Goal: Transaction & Acquisition: Book appointment/travel/reservation

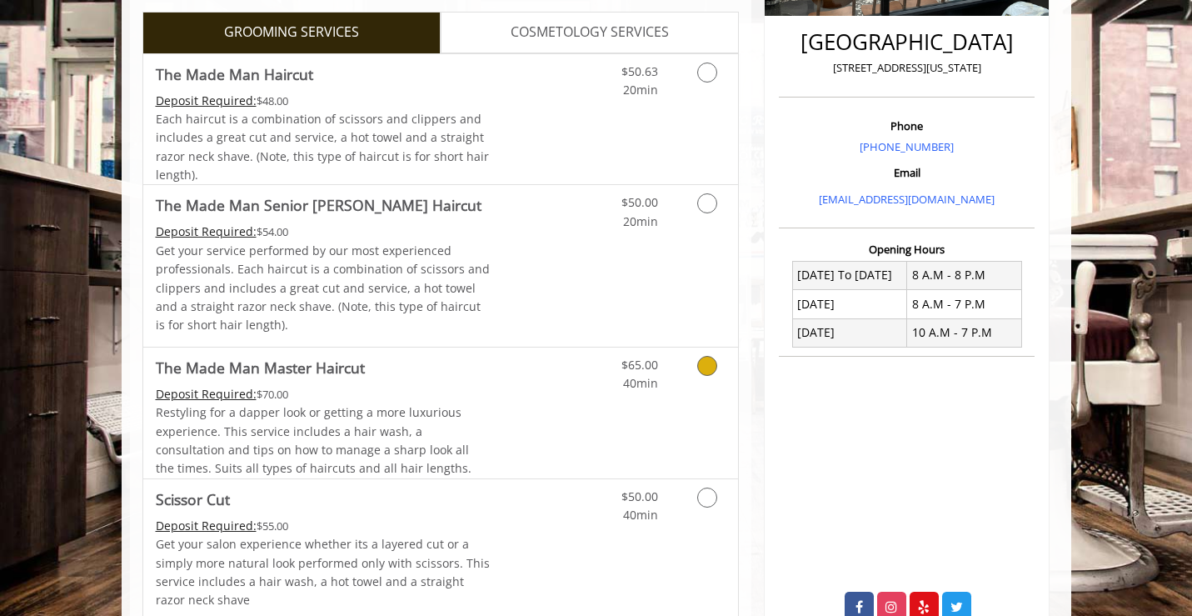
scroll to position [409, 0]
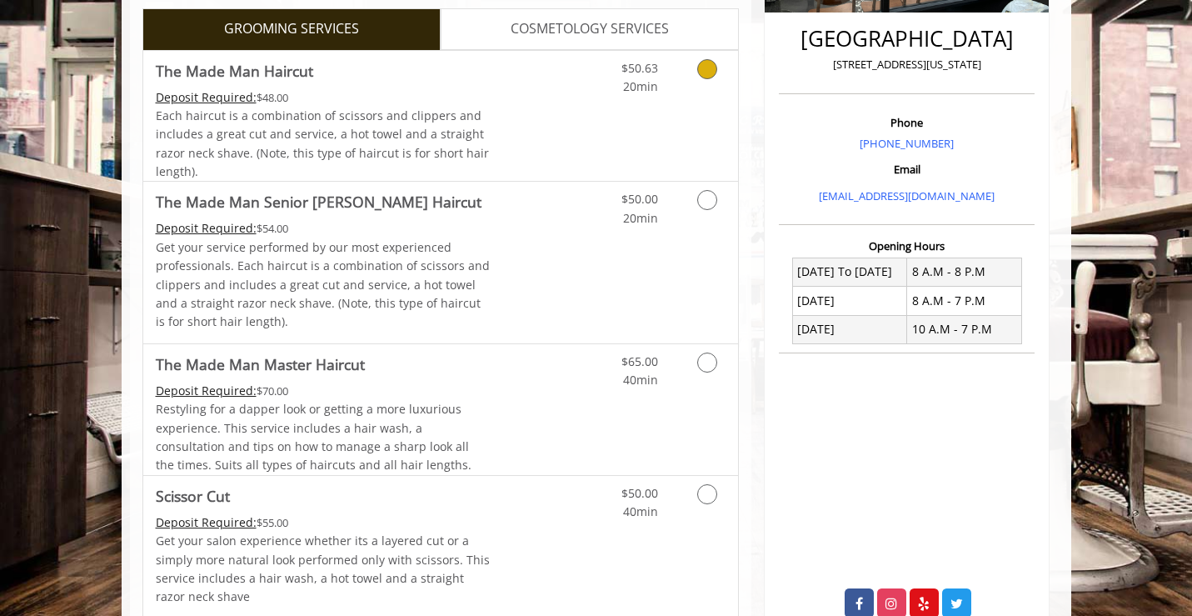
click at [646, 140] on div "$50.63 20min" at bounding box center [663, 116] width 149 height 131
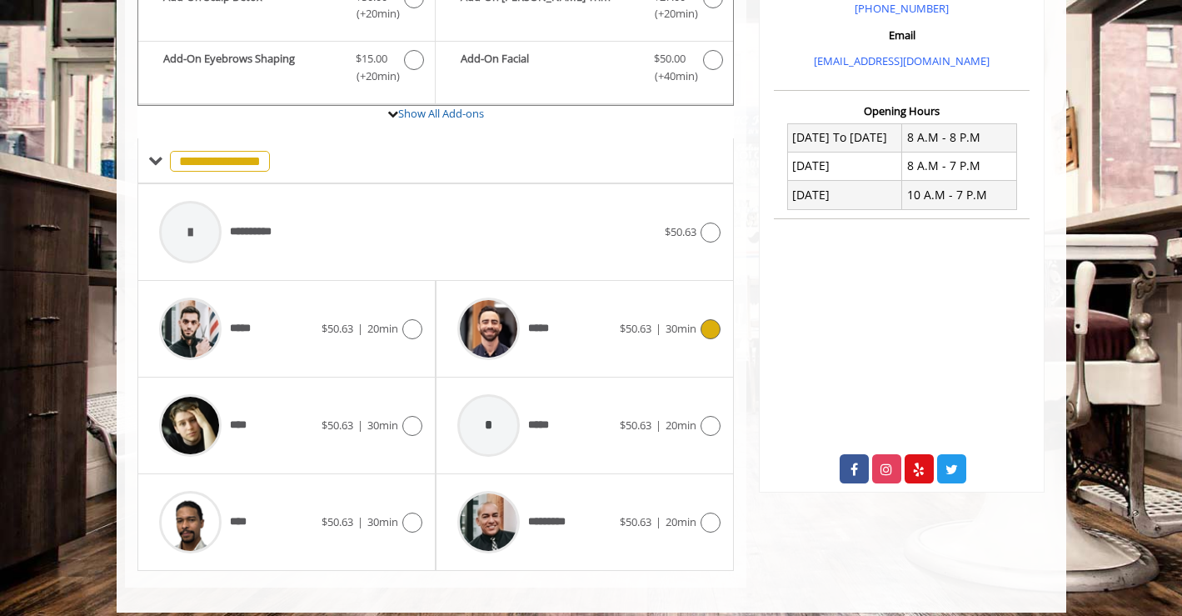
scroll to position [556, 0]
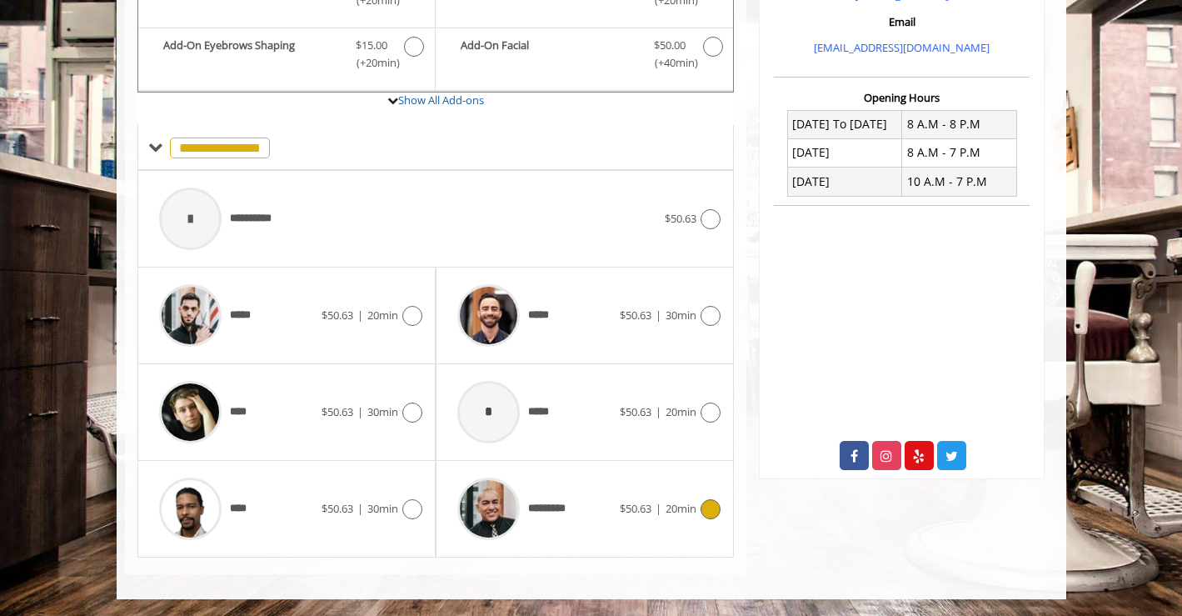
click at [566, 515] on span "*********" at bounding box center [552, 508] width 49 height 17
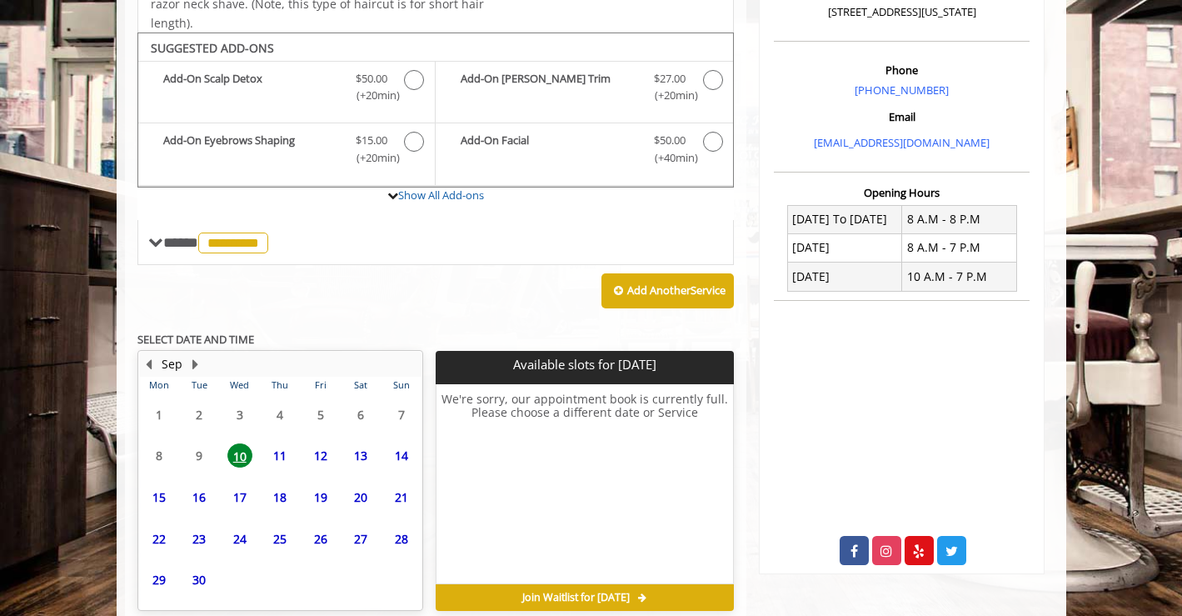
scroll to position [538, 0]
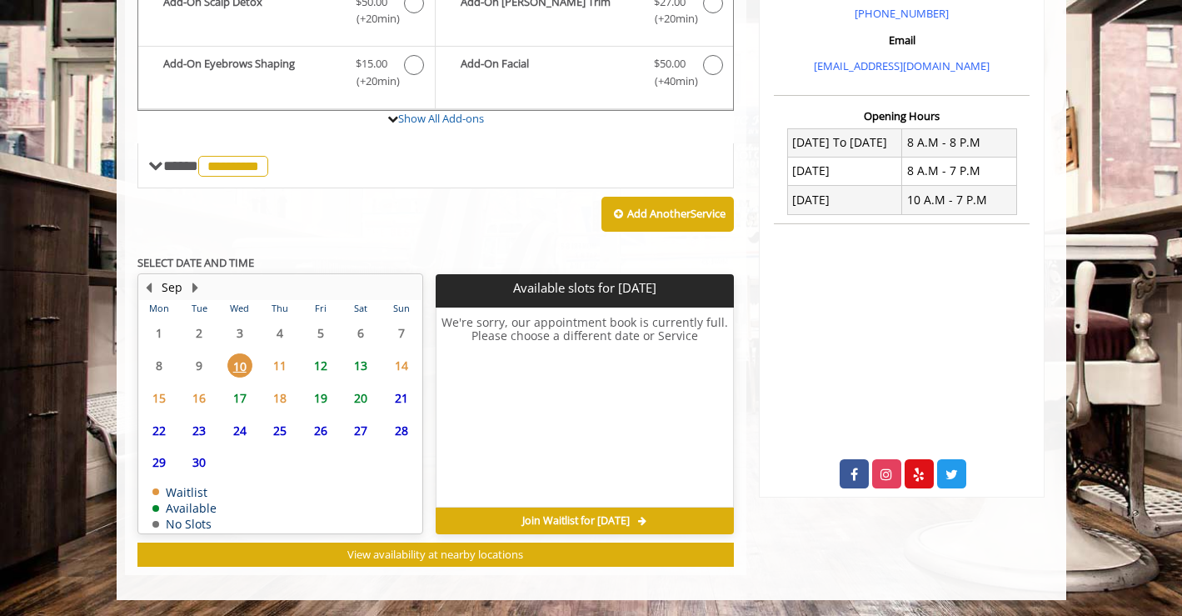
click at [323, 364] on span "12" at bounding box center [320, 365] width 25 height 24
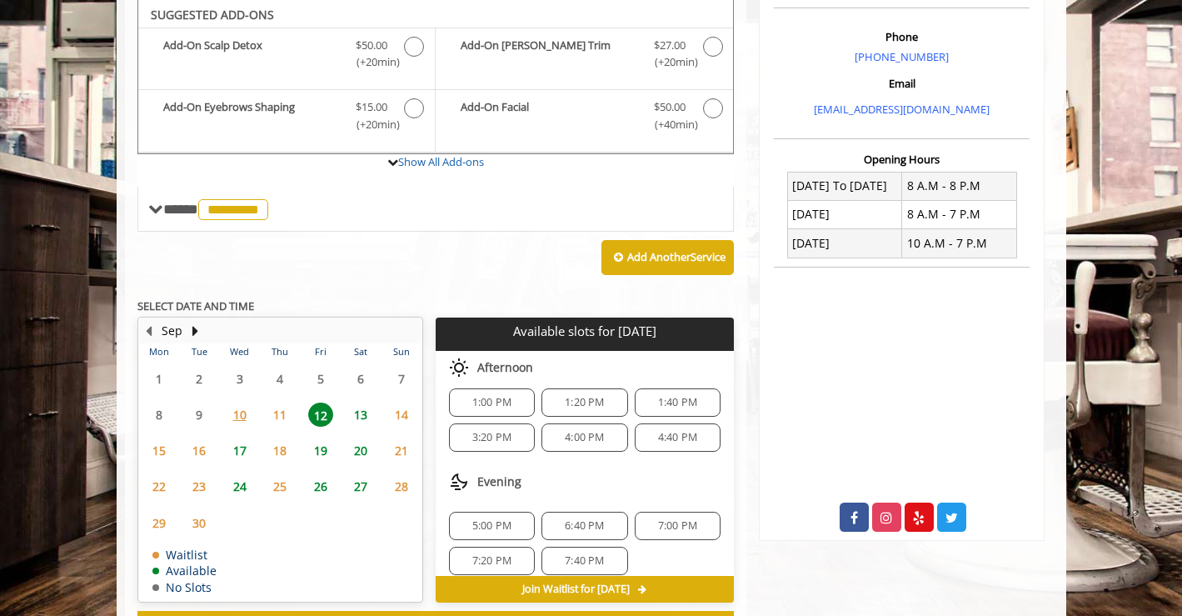
scroll to position [215, 0]
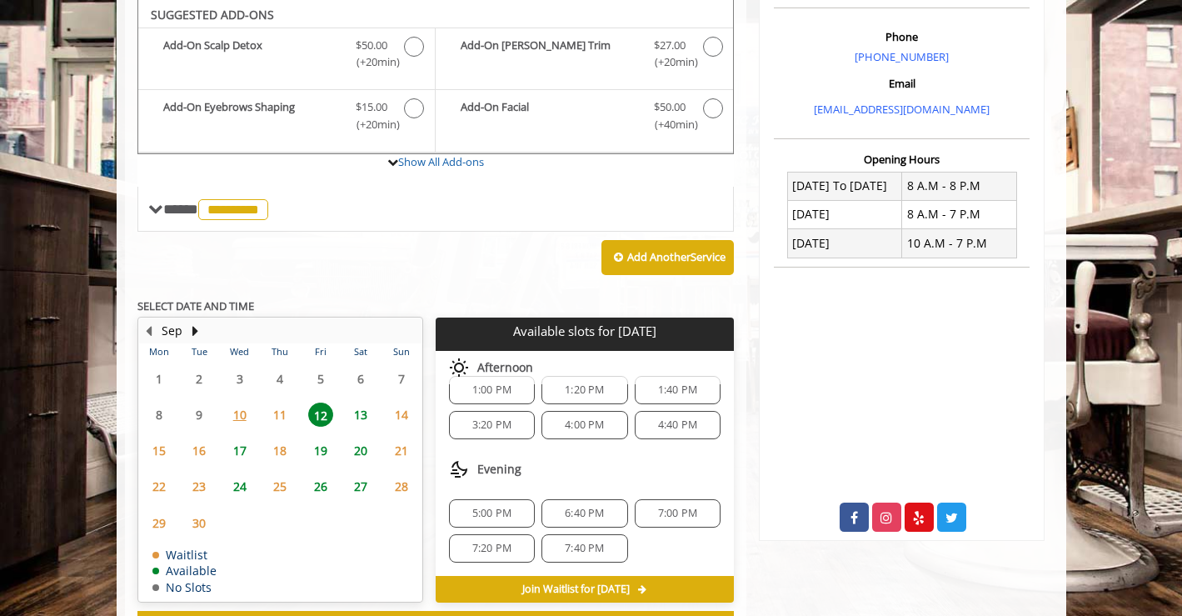
click at [501, 510] on span "5:00 PM" at bounding box center [491, 512] width 39 height 13
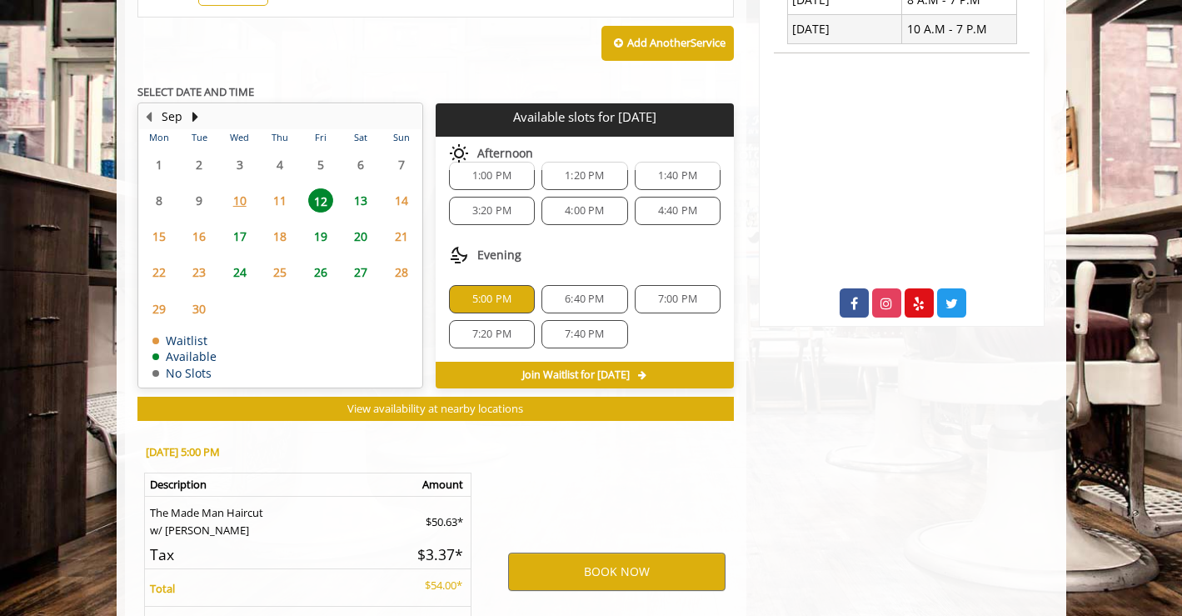
scroll to position [864, 0]
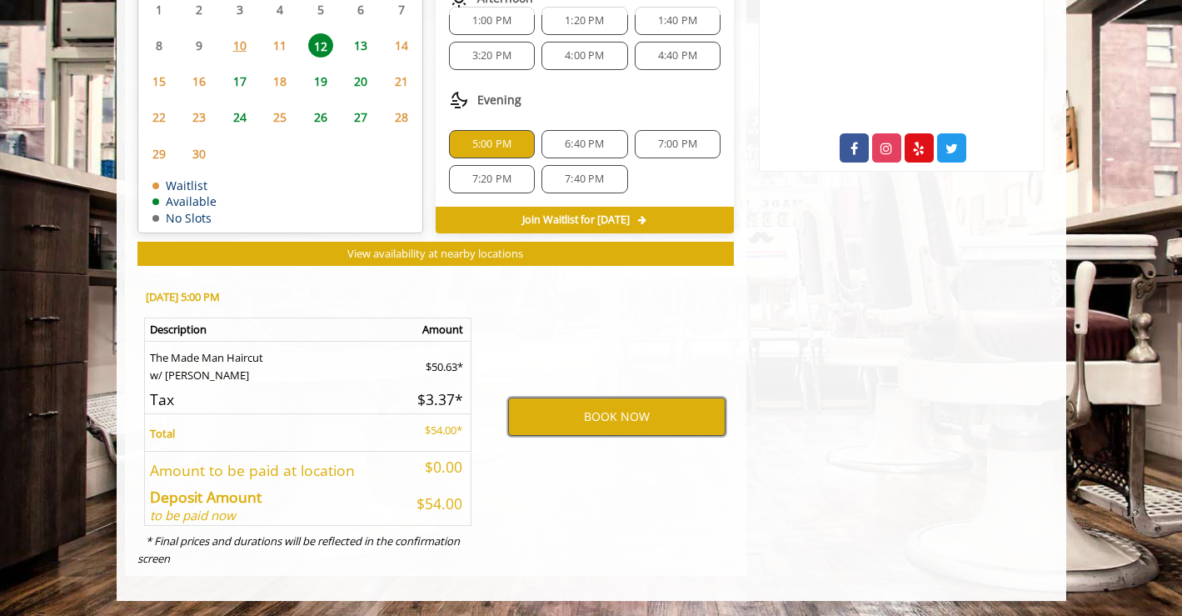
click at [591, 416] on button "BOOK NOW" at bounding box center [616, 416] width 217 height 38
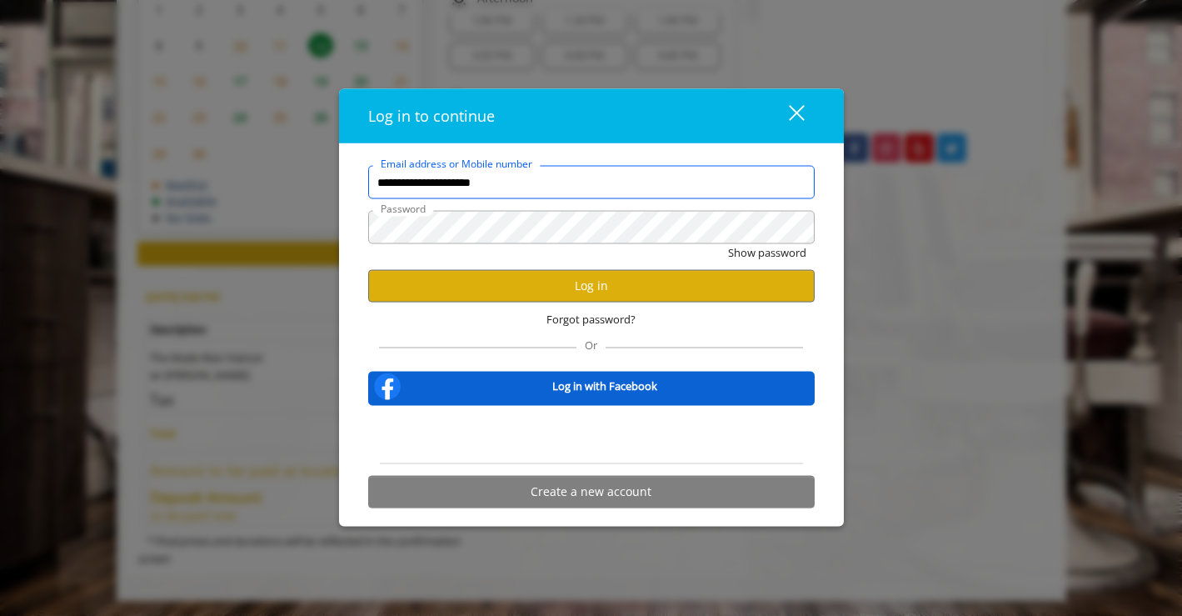
scroll to position [0, 0]
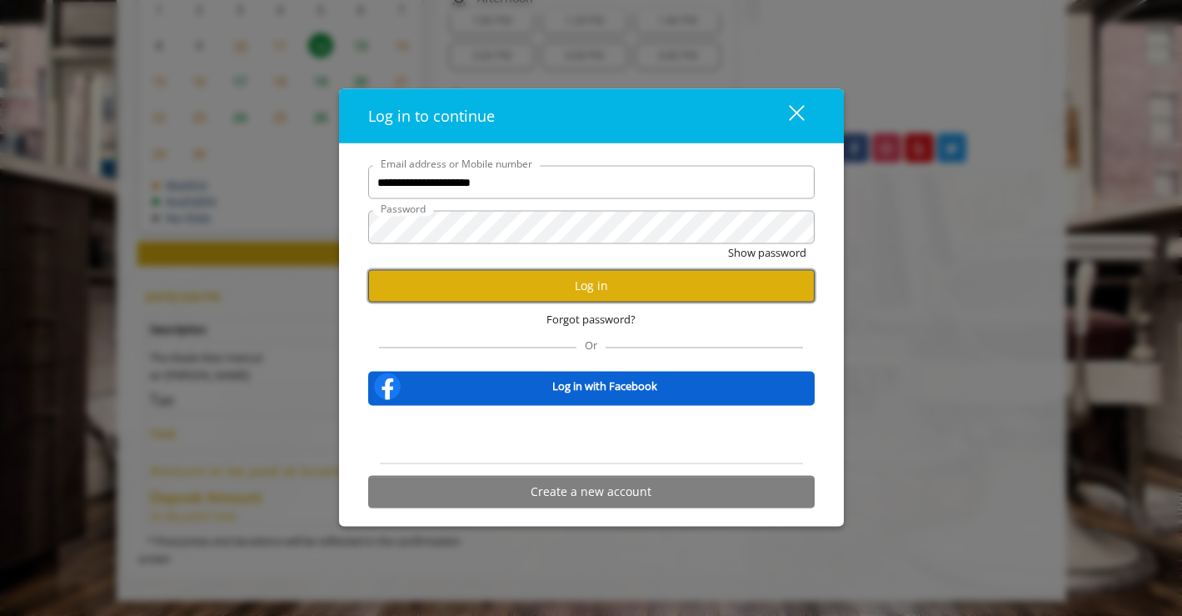
click at [569, 277] on button "Log in" at bounding box center [591, 285] width 447 height 32
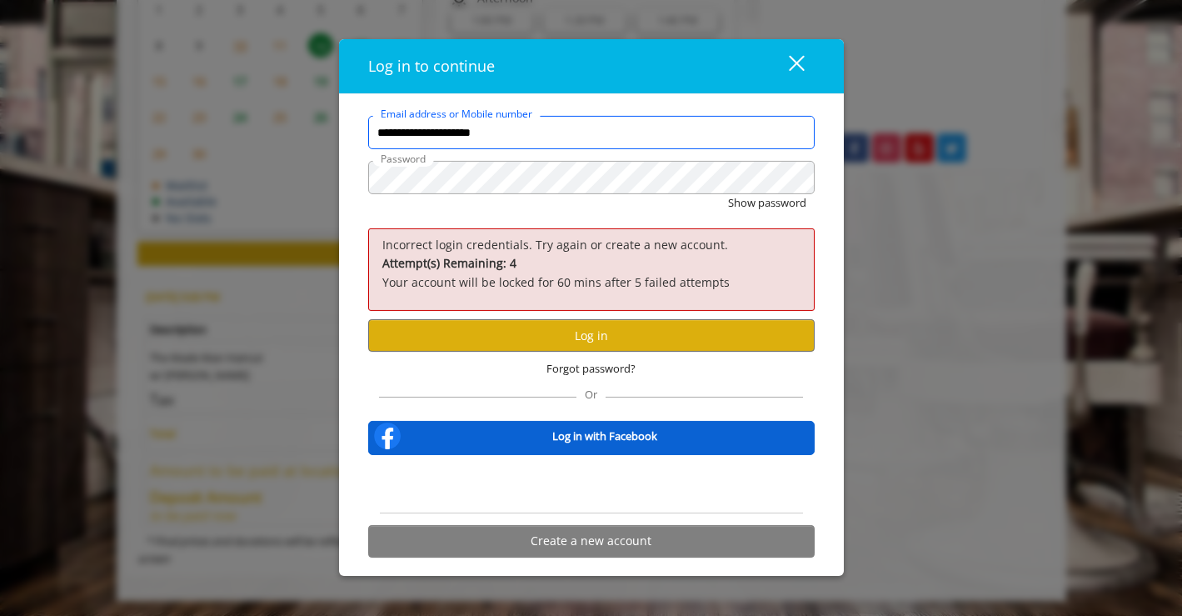
click at [573, 137] on input "**********" at bounding box center [591, 132] width 447 height 33
type input "**********"
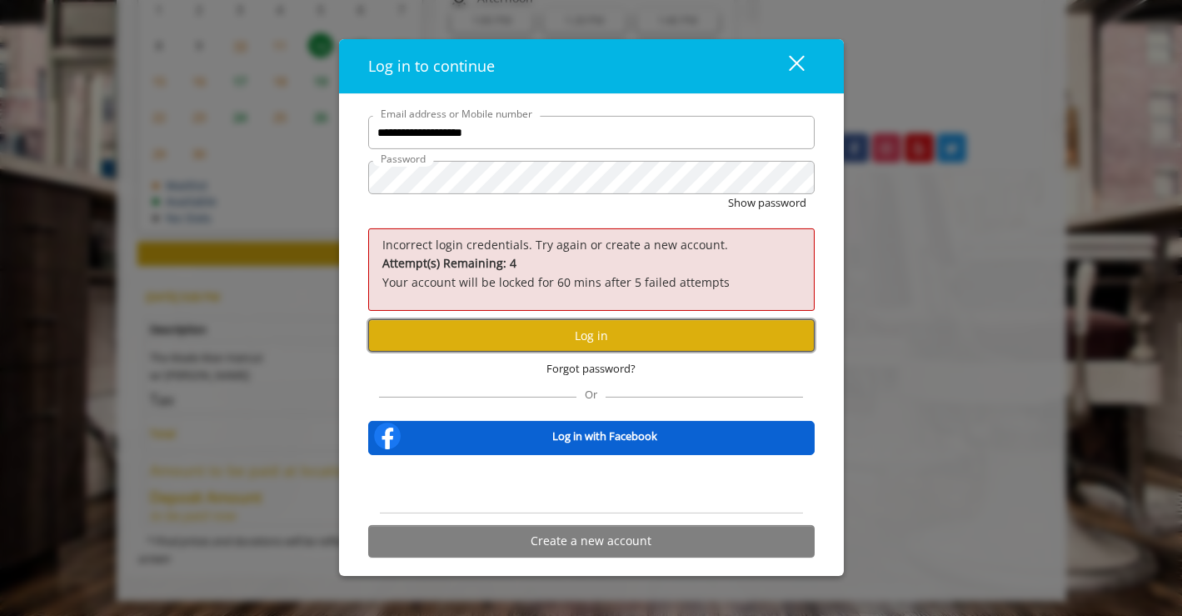
click at [552, 336] on button "Log in" at bounding box center [591, 335] width 447 height 32
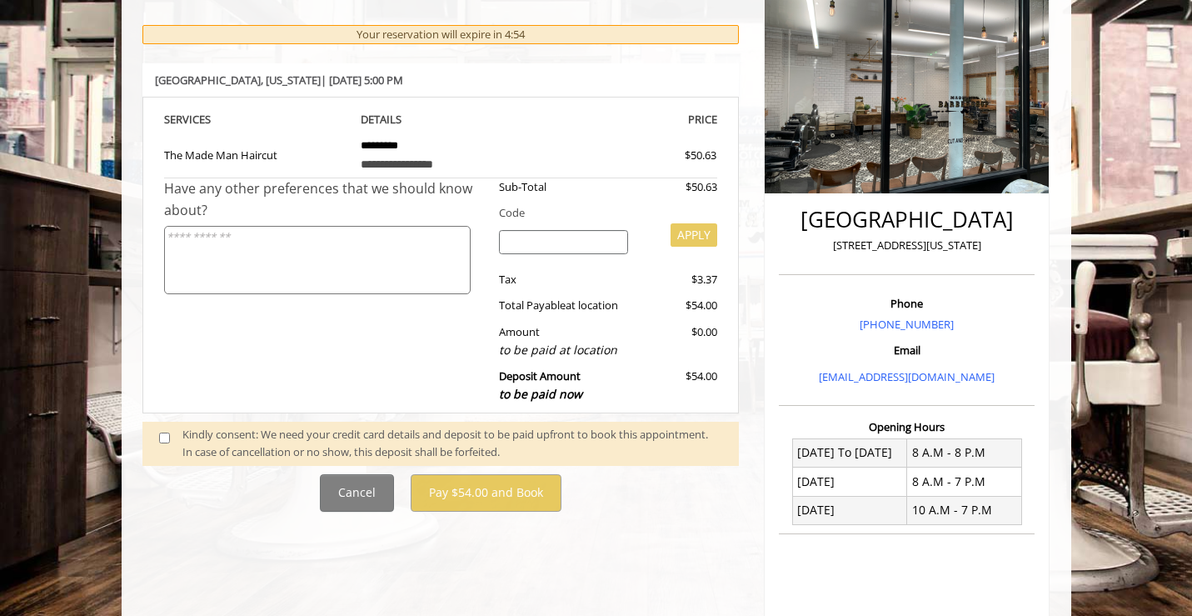
scroll to position [151, 0]
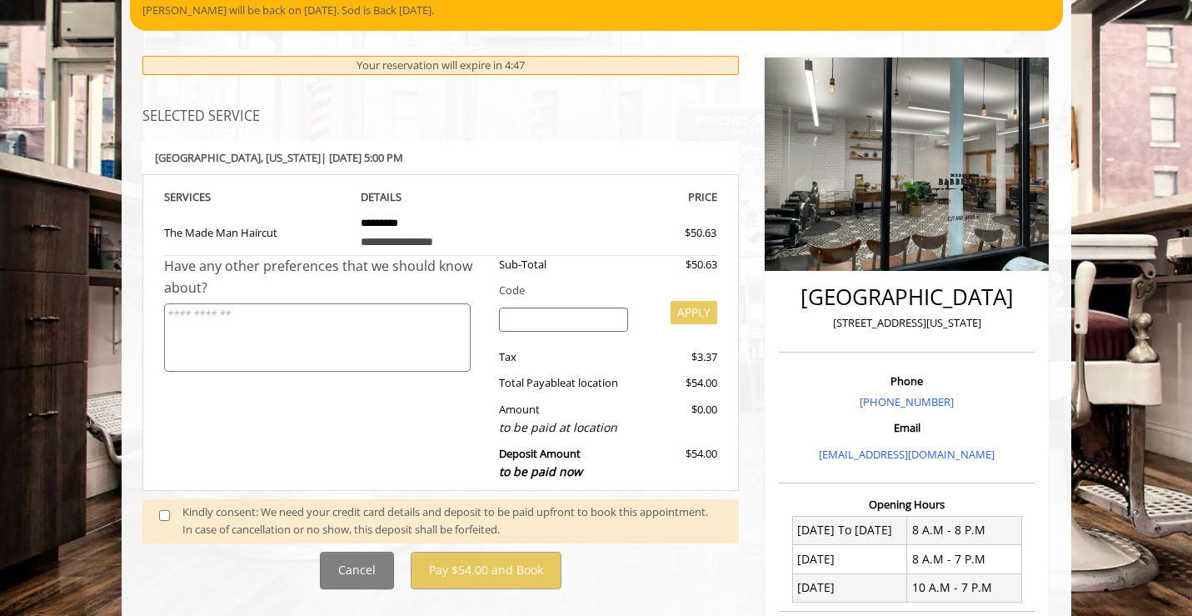
click at [313, 521] on div "Kindly consent: We need your credit card details and deposit to be paid upfront…" at bounding box center [452, 520] width 540 height 35
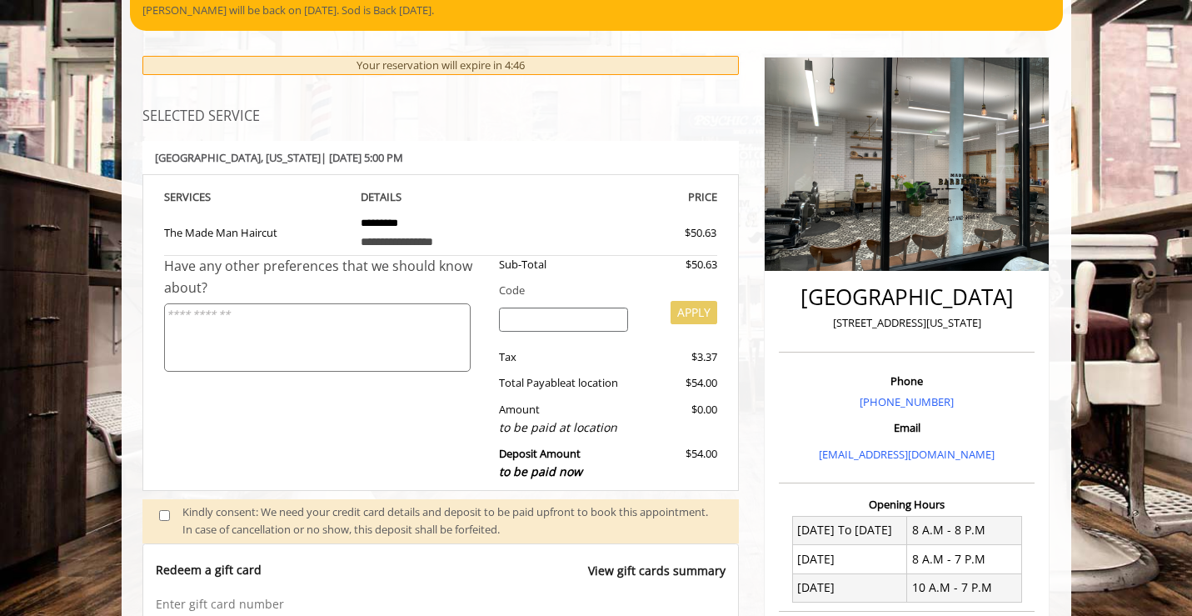
scroll to position [463, 0]
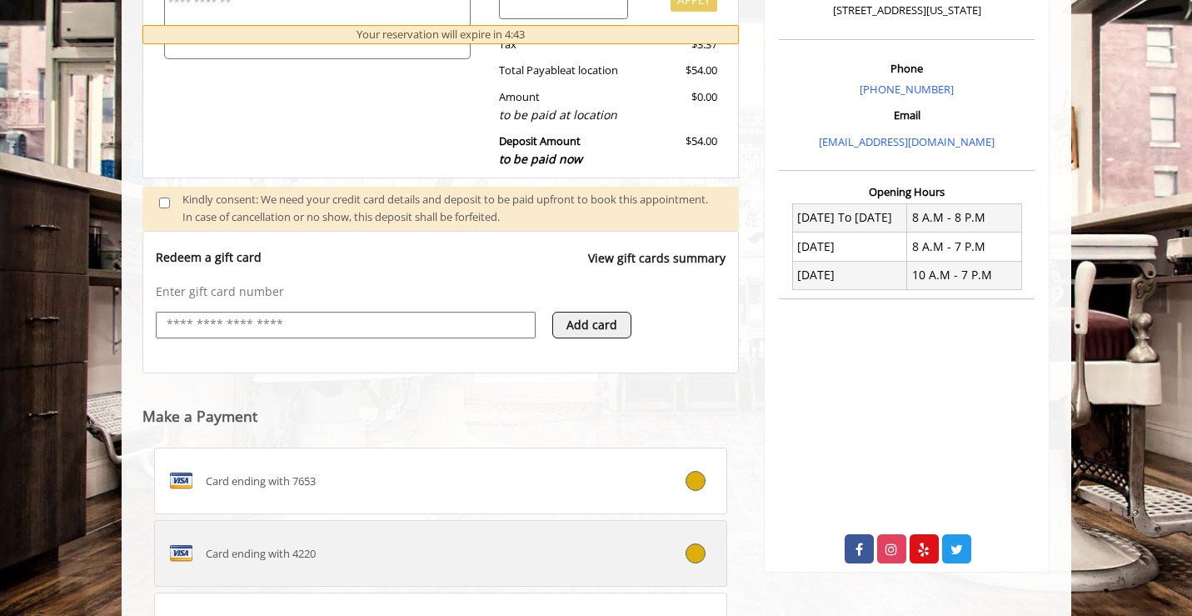
click at [318, 529] on label "Card ending with 4220" at bounding box center [441, 553] width 574 height 67
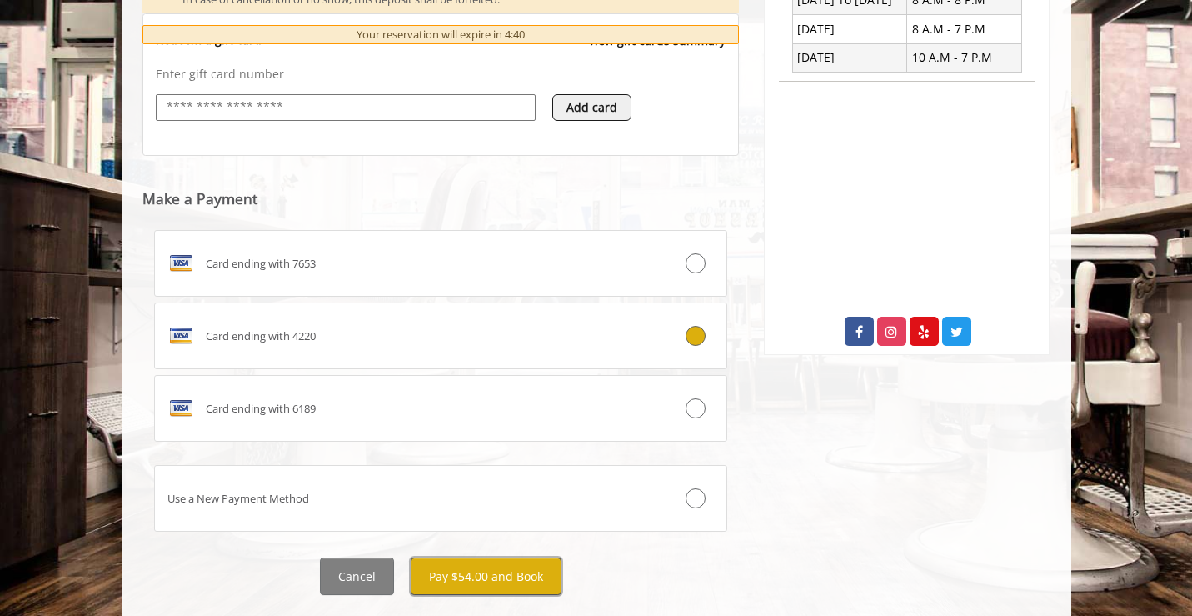
click at [476, 582] on button "Pay $54.00 and Book" at bounding box center [486, 575] width 151 height 37
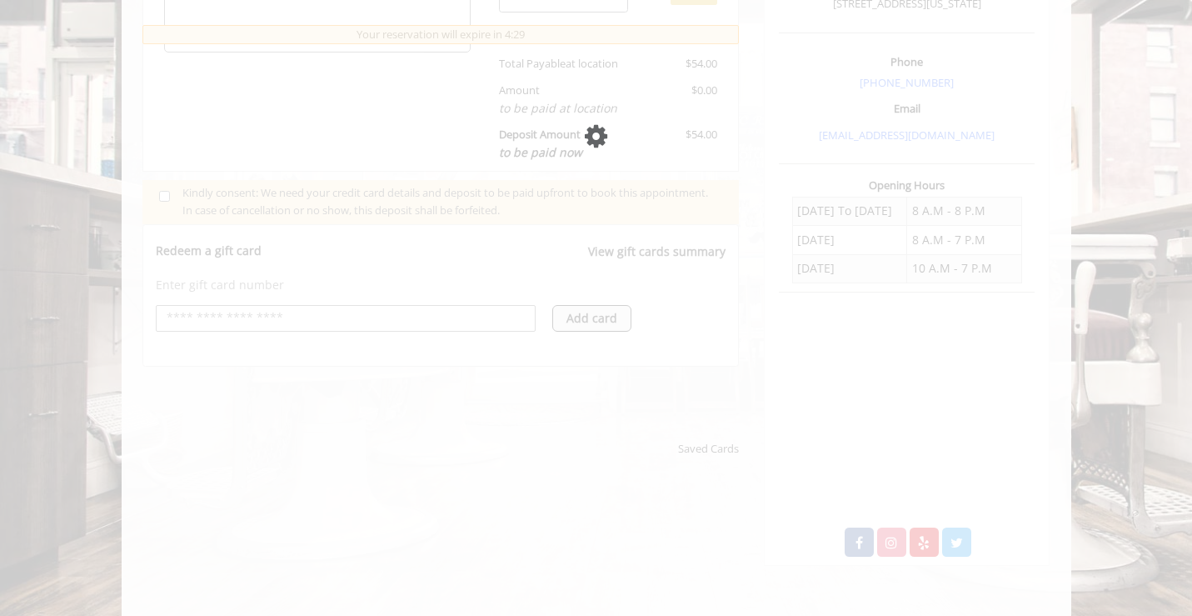
scroll to position [471, 0]
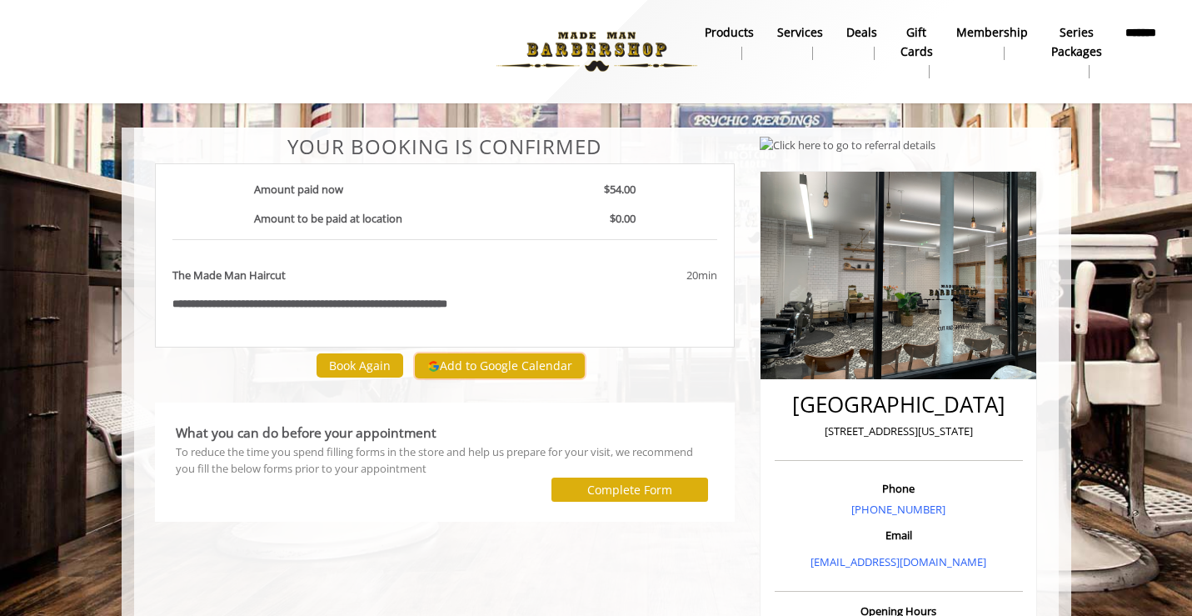
click at [532, 358] on button "Add to Google Calendar" at bounding box center [500, 365] width 170 height 25
